Goal: Information Seeking & Learning: Understand process/instructions

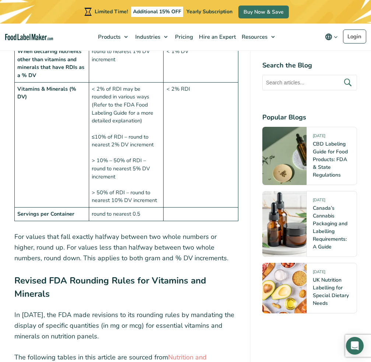
scroll to position [959, 0]
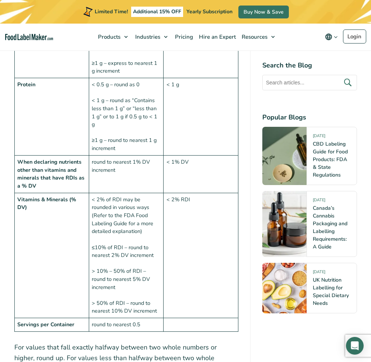
click at [164, 132] on td "< 1 g" at bounding box center [201, 116] width 75 height 77
click at [172, 97] on td "< 1 g" at bounding box center [201, 116] width 75 height 77
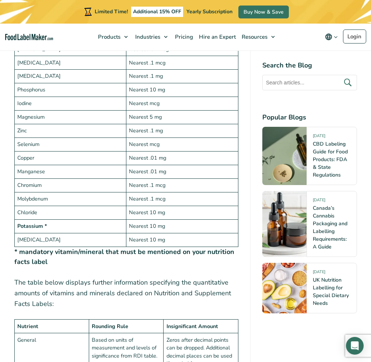
scroll to position [1573, 0]
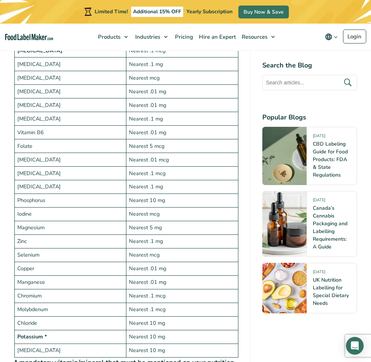
click at [218, 249] on td "Nearest mcg" at bounding box center [183, 256] width 112 height 14
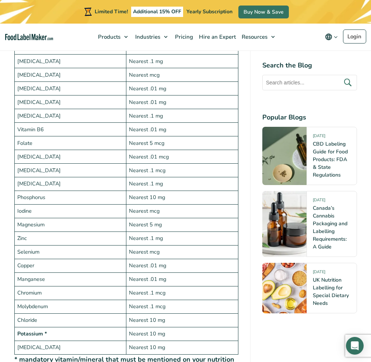
scroll to position [1392, 0]
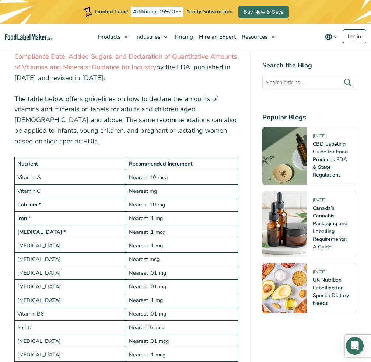
click at [216, 225] on td "Nearest .1 mcg" at bounding box center [183, 232] width 112 height 14
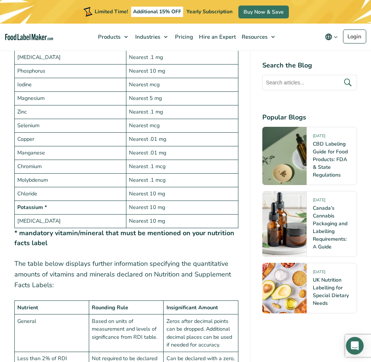
click at [229, 105] on td "Nearest .1 mg" at bounding box center [183, 112] width 112 height 14
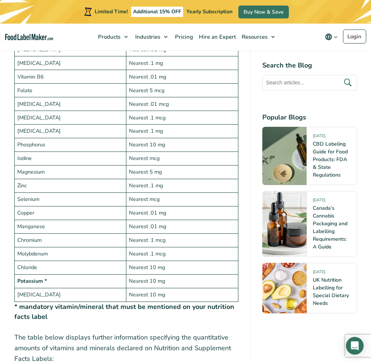
scroll to position [1592, 0]
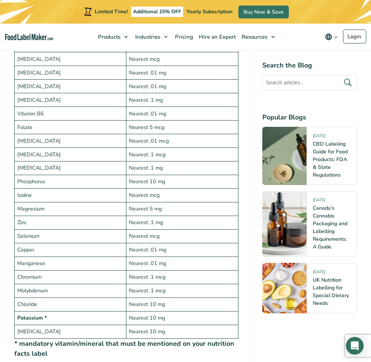
click at [136, 230] on td "Nearest mcg" at bounding box center [183, 237] width 112 height 14
drag, startPoint x: 157, startPoint y: 225, endPoint x: 180, endPoint y: 246, distance: 30.8
click at [179, 245] on tbody "Nutrient Recommended Increment Vitamin A Nearest 10 mcg Vitamin C Nearest mg Ca…" at bounding box center [126, 148] width 224 height 382
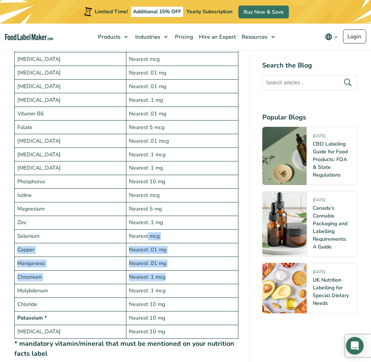
click at [180, 271] on td "Nearest .1 mcg" at bounding box center [183, 278] width 112 height 14
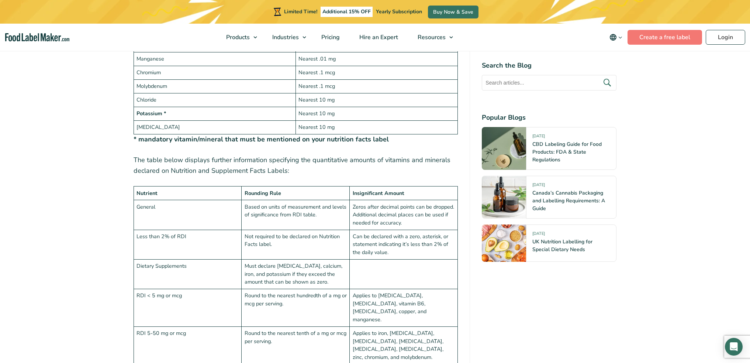
click at [280, 152] on div "Navigating the intricate maze of FDA regulations can often feel like a challeng…" at bounding box center [296, 62] width 325 height 2699
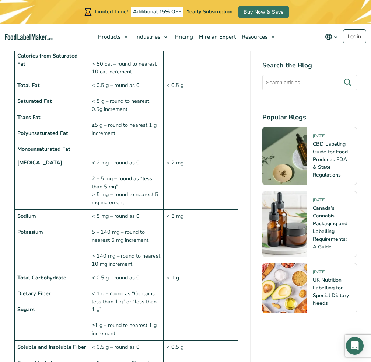
scroll to position [664, 0]
